Goal: Information Seeking & Learning: Check status

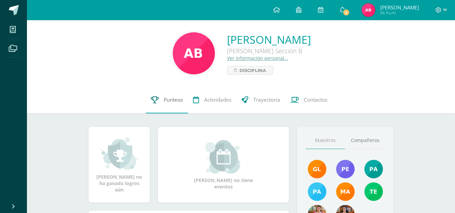
click at [178, 101] on span "Punteos" at bounding box center [173, 99] width 19 height 7
click at [343, 9] on span "2" at bounding box center [345, 12] width 7 height 7
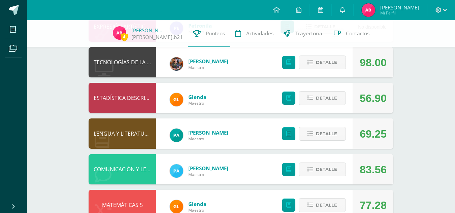
scroll to position [98, 0]
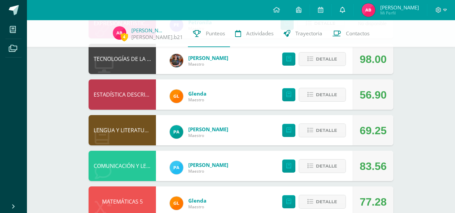
click at [342, 10] on icon at bounding box center [342, 10] width 5 height 6
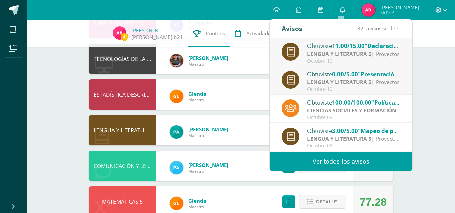
click at [346, 75] on span "0.00/5.00" at bounding box center [345, 74] width 26 height 8
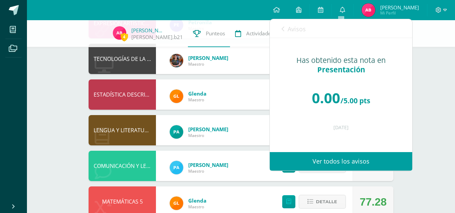
click at [379, 136] on div "Has obtenido esta nota en Presentación 0.00 /5.00 pts [DATE]" at bounding box center [341, 90] width 142 height 104
click at [349, 121] on div "Has obtenido esta nota en Presentación 0.00 /5.00 pts [DATE]" at bounding box center [341, 90] width 142 height 104
click at [418, 136] on div "4 [PERSON_NAME].b21 Punteos Actividades Trayectoria Contactos Pendiente Unidad …" at bounding box center [241, 129] width 428 height 415
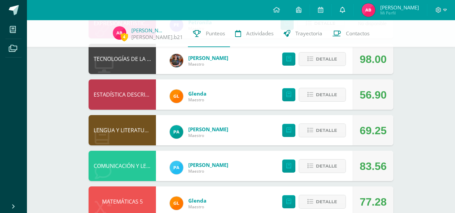
click at [340, 12] on icon at bounding box center [342, 10] width 5 height 6
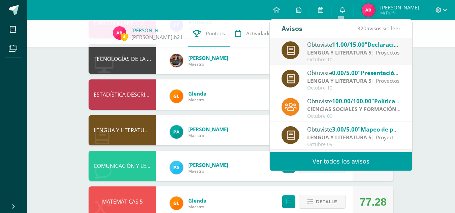
scroll to position [2, 0]
click at [345, 49] on strong "LENGUA Y LITERATURA 5" at bounding box center [339, 51] width 64 height 7
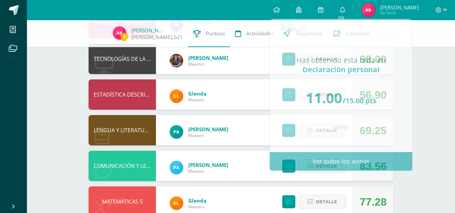
click at [419, 107] on div "4 Angélica Balam angelica.b21 Punteos Actividades Trayectoria Contactos Pendien…" at bounding box center [241, 129] width 428 height 415
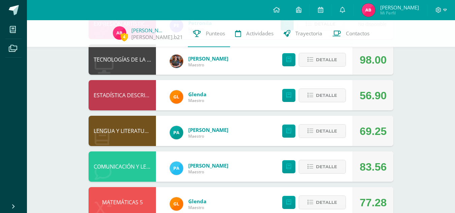
scroll to position [98, 0]
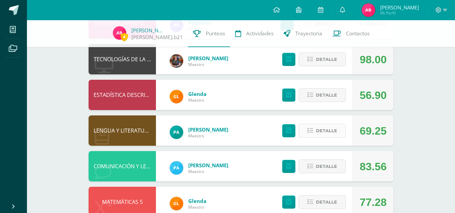
click at [326, 128] on span "Detalle" at bounding box center [326, 131] width 21 height 12
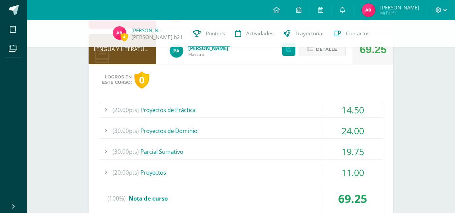
click at [323, 118] on div "(20.00pts) Proyectos de Práctica 14.50 (5.0pts) Spoken Word #2 1.50 (5.0pts) (1…" at bounding box center [241, 159] width 284 height 115
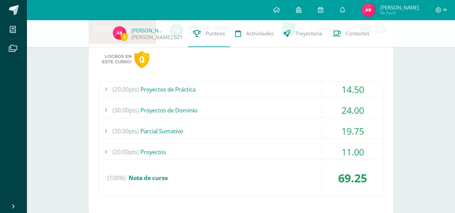
scroll to position [201, 0]
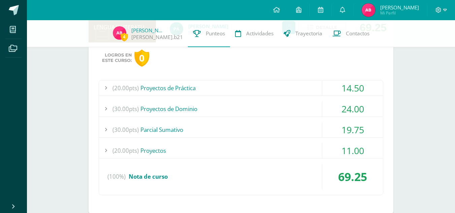
click at [295, 94] on div "(20.00pts) Proyectos de Práctica" at bounding box center [241, 87] width 284 height 15
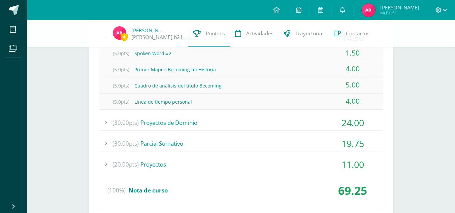
scroll to position [252, 0]
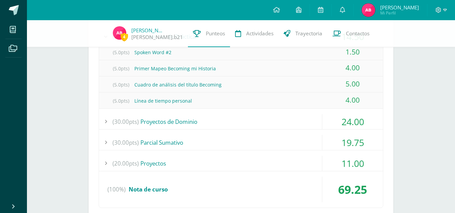
click at [240, 106] on div "(5.0pts) Línea de tiempo personal" at bounding box center [241, 100] width 284 height 15
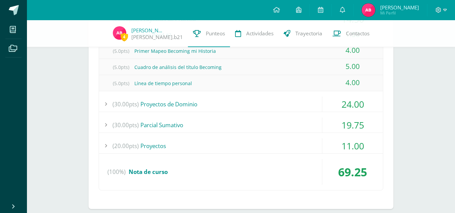
scroll to position [270, 0]
click at [230, 107] on div "(30.00pts) Proyectos de Dominio" at bounding box center [241, 103] width 284 height 15
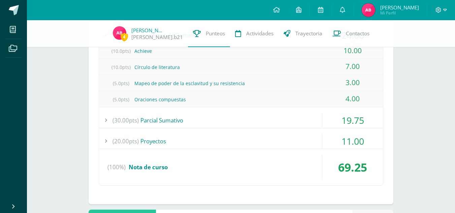
scroll to position [277, 0]
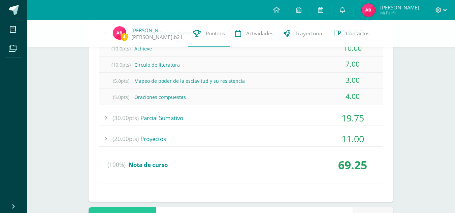
click at [191, 114] on div "(30.00pts) Parcial Sumativo" at bounding box center [241, 117] width 284 height 15
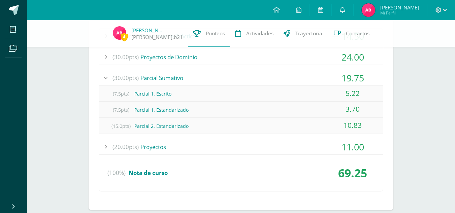
scroll to position [254, 0]
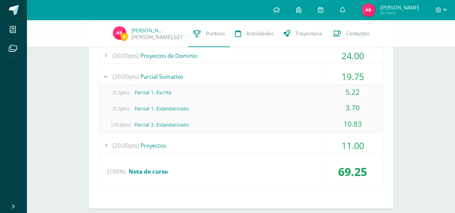
click at [183, 127] on div "(15.0pts) Parcial 2. Estandarizado" at bounding box center [241, 124] width 284 height 15
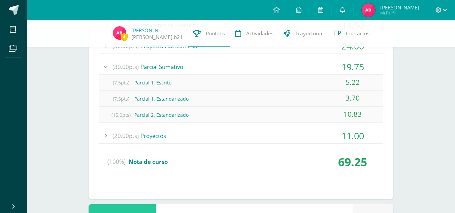
scroll to position [265, 0]
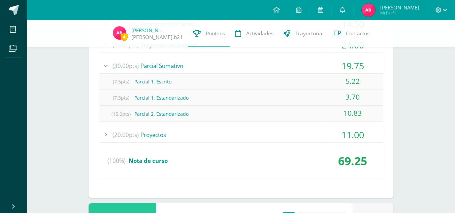
click at [169, 136] on div "(20.00pts) Proyectos" at bounding box center [241, 134] width 284 height 15
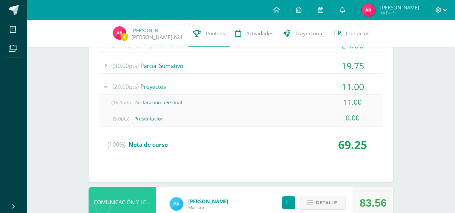
click at [179, 103] on div "(15.0pts) Declaración personal" at bounding box center [241, 102] width 284 height 15
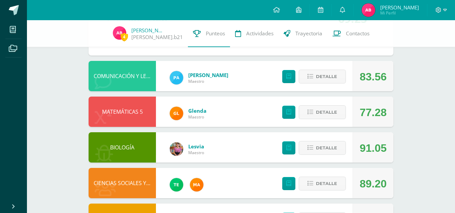
scroll to position [391, 0]
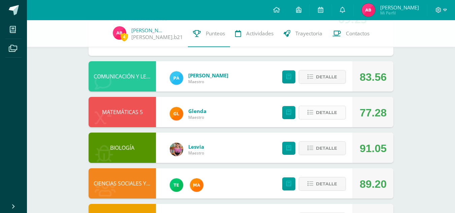
click at [330, 111] on span "Detalle" at bounding box center [326, 112] width 21 height 12
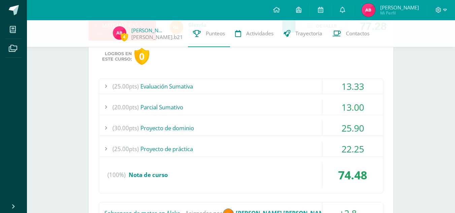
scroll to position [478, 0]
click at [313, 90] on div "(25.00pts) Evaluación Sumativa" at bounding box center [241, 85] width 284 height 15
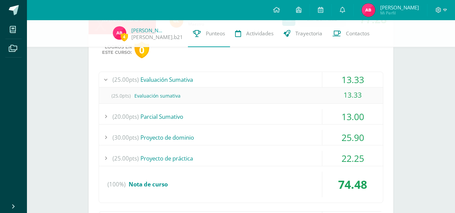
scroll to position [453, 0]
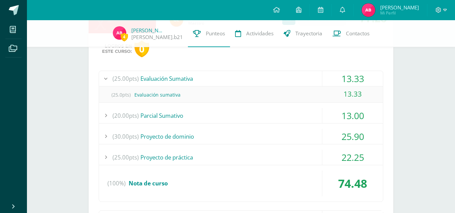
click at [318, 121] on div "(20.00pts) Parcial Sumativo" at bounding box center [241, 115] width 284 height 15
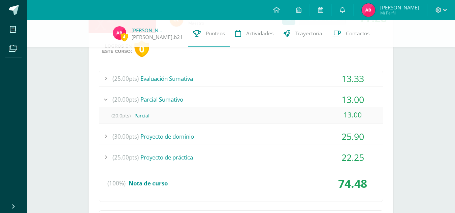
scroll to position [458, 0]
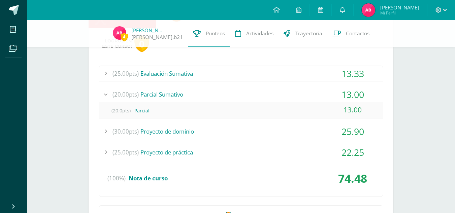
click at [326, 132] on div "25.90" at bounding box center [352, 131] width 61 height 15
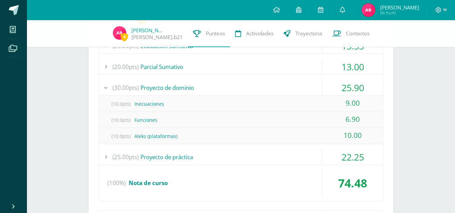
scroll to position [487, 0]
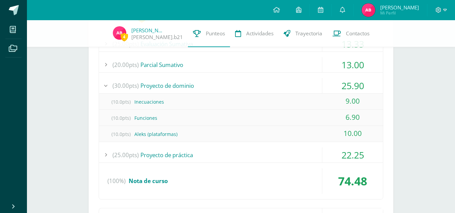
click at [308, 157] on div "(25.00pts) Proyecto de práctica" at bounding box center [241, 154] width 284 height 15
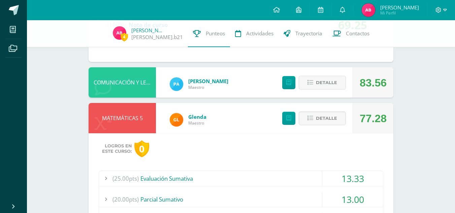
scroll to position [353, 0]
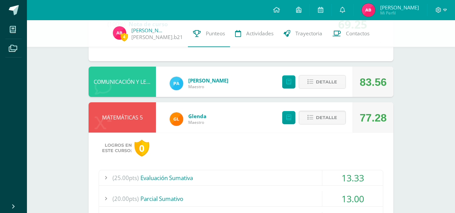
click at [402, 155] on div "Pendiente Unidad 4 Unidad 1 Unidad 2 Unidad 3 Unidad 4 La unidad aún no ha fina…" at bounding box center [240, 129] width 331 height 924
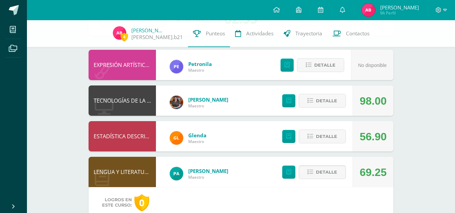
scroll to position [56, 0]
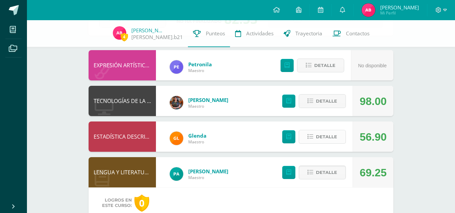
click at [325, 136] on span "Detalle" at bounding box center [326, 137] width 21 height 12
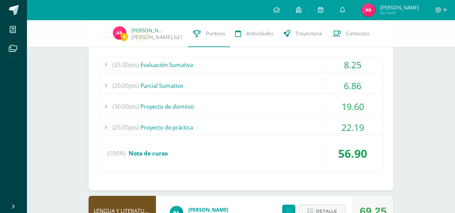
scroll to position [193, 0]
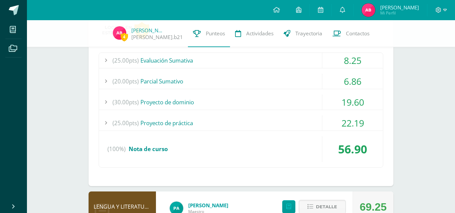
click at [244, 129] on div "(25.00pts) Proyecto de práctica" at bounding box center [241, 122] width 284 height 15
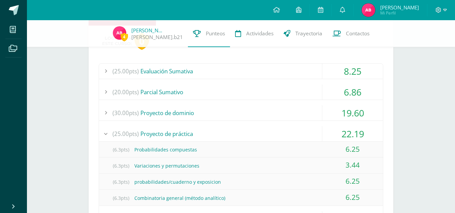
scroll to position [181, 0]
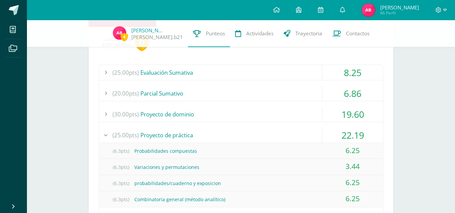
click at [250, 121] on div "(30.00pts) Proyecto de dominio" at bounding box center [241, 114] width 284 height 15
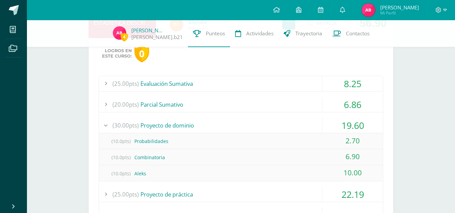
scroll to position [169, 0]
click at [239, 102] on div "(20.00pts) Parcial Sumativo" at bounding box center [241, 105] width 284 height 15
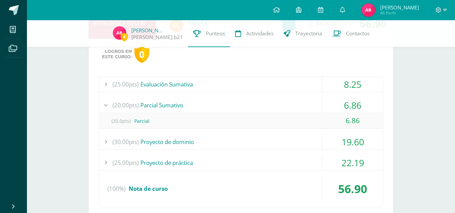
click at [248, 95] on div "(25.00pts) Evaluación Sumativa 8.25 (25.0pts) Evaluación 8.25" at bounding box center [241, 141] width 284 height 131
click at [251, 93] on div "(25.00pts) Evaluación Sumativa 8.25 (25.0pts) Evaluación 8.25" at bounding box center [241, 141] width 284 height 131
click at [246, 90] on div "(25.00pts) Evaluación Sumativa" at bounding box center [241, 84] width 284 height 15
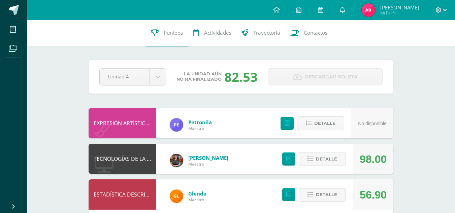
scroll to position [0, 0]
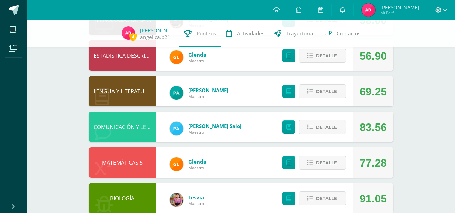
scroll to position [137, 0]
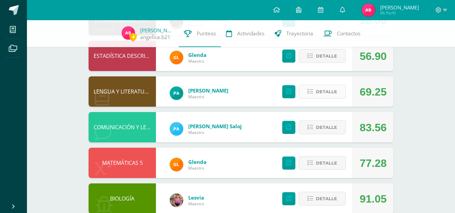
click at [333, 92] on span "Detalle" at bounding box center [326, 91] width 21 height 12
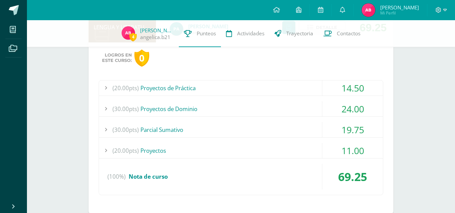
scroll to position [201, 0]
click at [282, 92] on div "(20.00pts) Proyectos de Práctica" at bounding box center [241, 87] width 284 height 15
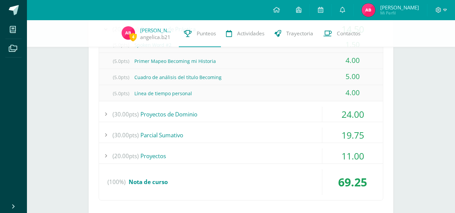
scroll to position [262, 0]
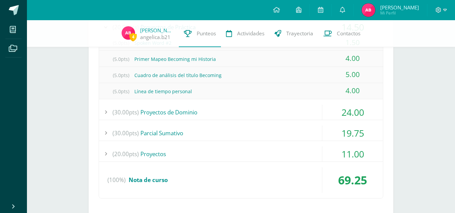
click at [270, 123] on div "(20.00pts) Proyectos de Práctica 14.50 (5.0pts) Spoken Word #2 1.50 (5.0pts) (1…" at bounding box center [241, 108] width 284 height 179
click at [252, 112] on div "(30.00pts) Proyectos de Dominio" at bounding box center [241, 112] width 284 height 15
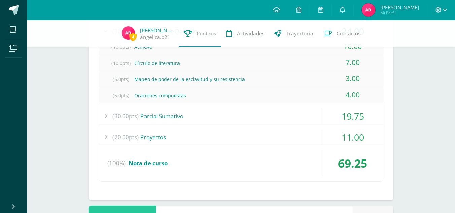
scroll to position [279, 0]
click at [230, 119] on div "(30.00pts) [GEOGRAPHIC_DATA]" at bounding box center [241, 115] width 284 height 15
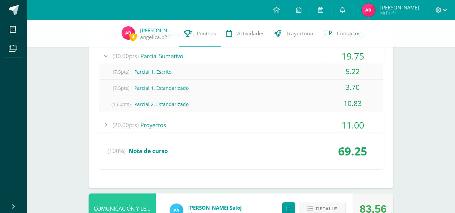
scroll to position [276, 0]
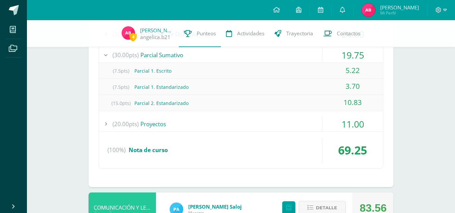
click at [319, 127] on div "(20.00pts) Proyectos" at bounding box center [241, 123] width 284 height 15
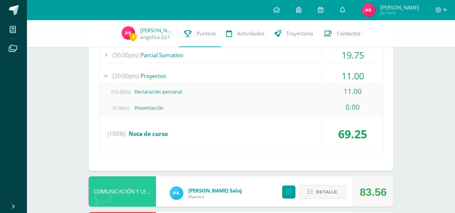
click at [160, 109] on div "(5.0pts) Presentación" at bounding box center [241, 107] width 284 height 15
click at [206, 108] on div "(5.0pts) Presentación" at bounding box center [241, 107] width 284 height 15
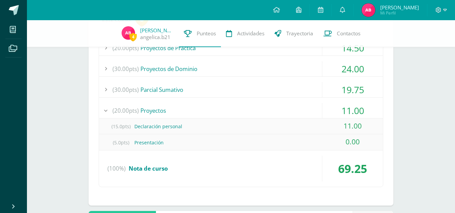
scroll to position [239, 0]
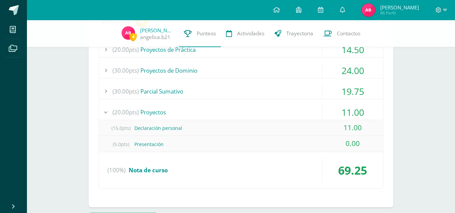
click at [291, 127] on div "(15.0pts) Declaración personal" at bounding box center [241, 127] width 284 height 15
click at [235, 124] on div "(15.0pts) Declaración personal" at bounding box center [241, 127] width 284 height 15
